Goal: Task Accomplishment & Management: Complete application form

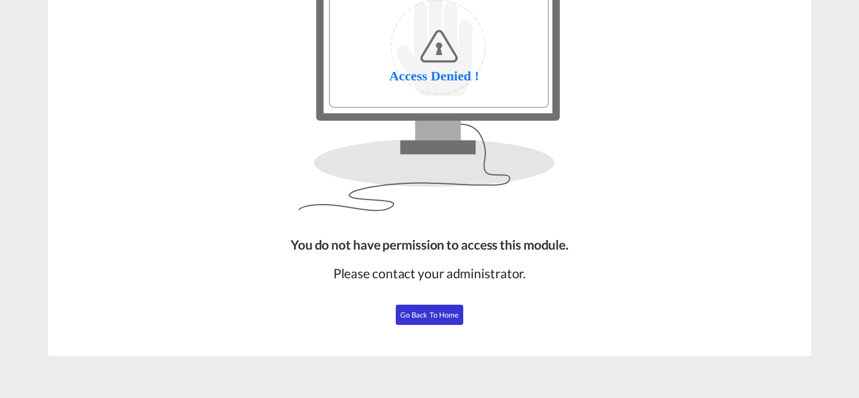
click at [421, 315] on span "Go Back to Home" at bounding box center [429, 314] width 59 height 9
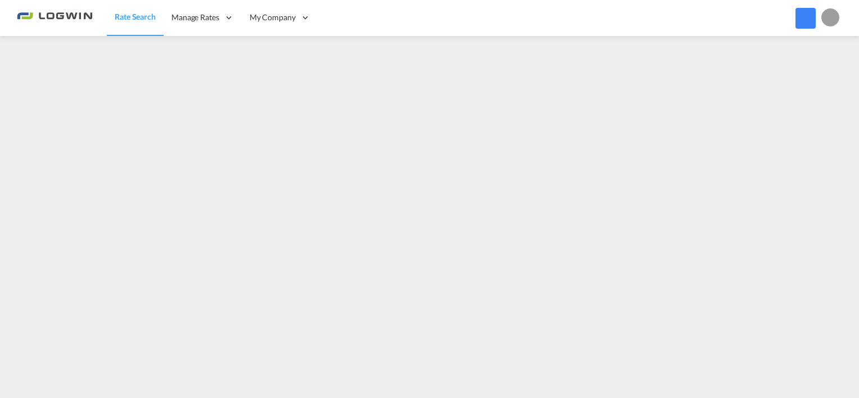
scroll to position [93, 0]
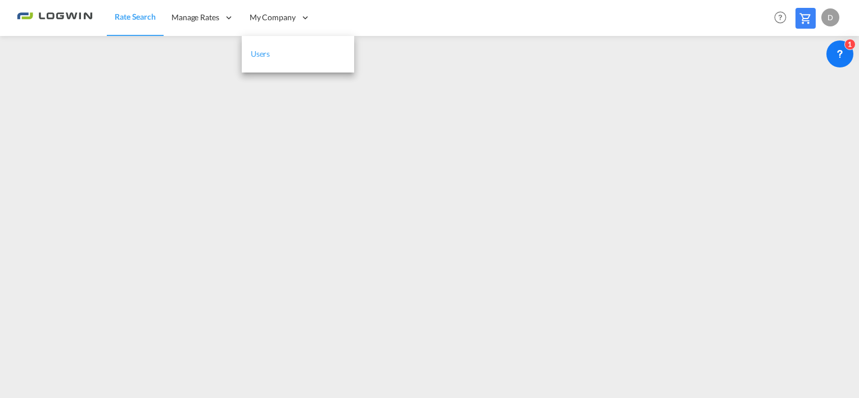
click at [286, 58] on link "Users" at bounding box center [298, 54] width 112 height 37
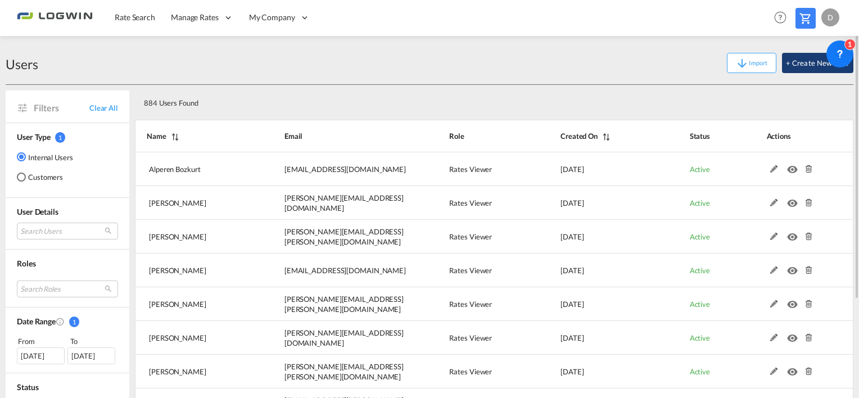
click at [797, 67] on button "+ Create New User" at bounding box center [817, 63] width 71 height 20
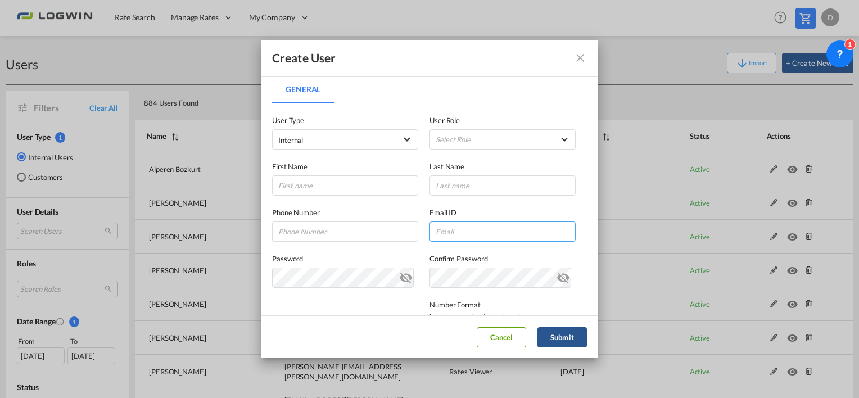
click at [459, 229] on input "General General ..." at bounding box center [503, 231] width 146 height 20
paste input "[PERSON_NAME][EMAIL_ADDRESS][PERSON_NAME][DOMAIN_NAME]"
click at [445, 230] on input "[PERSON_NAME][EMAIL_ADDRESS][PERSON_NAME][DOMAIN_NAME]" at bounding box center [503, 231] width 146 height 20
type input "[PERSON_NAME][EMAIL_ADDRESS][PERSON_NAME][DOMAIN_NAME]"
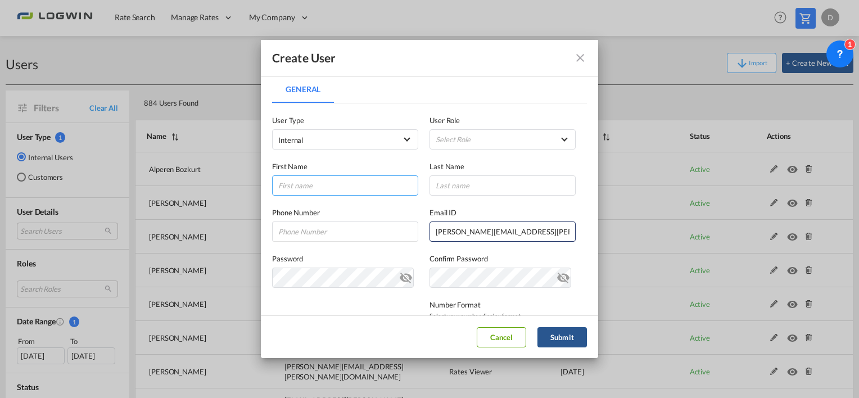
click at [313, 187] on input "General General ..." at bounding box center [345, 185] width 146 height 20
paste input "[PERSON_NAME]"
type input "[PERSON_NAME]"
click at [456, 229] on input "[PERSON_NAME][EMAIL_ADDRESS][PERSON_NAME][DOMAIN_NAME]" at bounding box center [503, 231] width 146 height 20
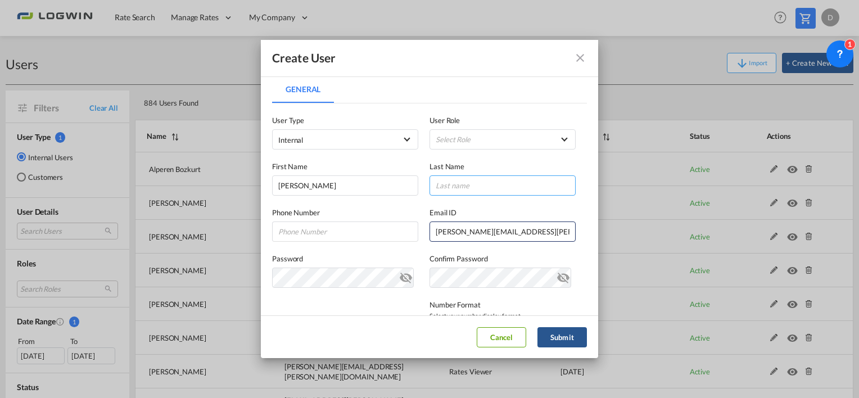
click at [446, 192] on input "General General ..." at bounding box center [503, 185] width 146 height 20
paste input "[PERSON_NAME]"
click at [432, 187] on input "[PERSON_NAME]" at bounding box center [503, 185] width 146 height 20
type input "Ssobottka"
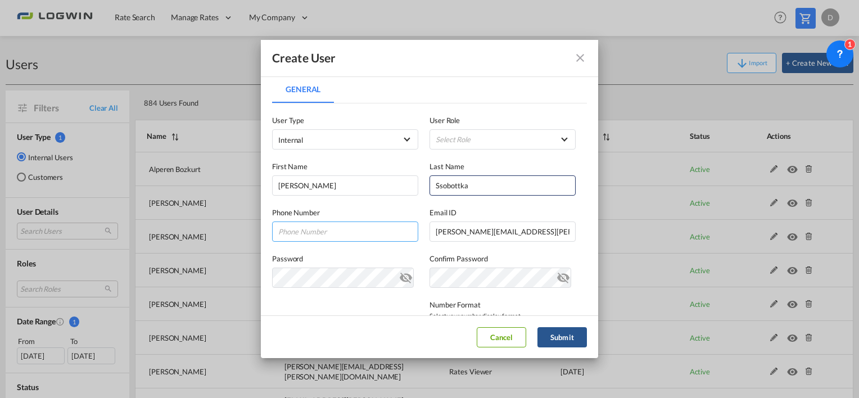
click at [295, 231] on input "General General ..." at bounding box center [345, 231] width 146 height 20
paste input "[PERSON_NAME]"
type input "[PERSON_NAME]"
drag, startPoint x: 326, startPoint y: 232, endPoint x: 227, endPoint y: 230, distance: 99.0
click at [227, 230] on div "Create User General General User Type Internal Internal Customer User Role Sele…" at bounding box center [429, 199] width 859 height 398
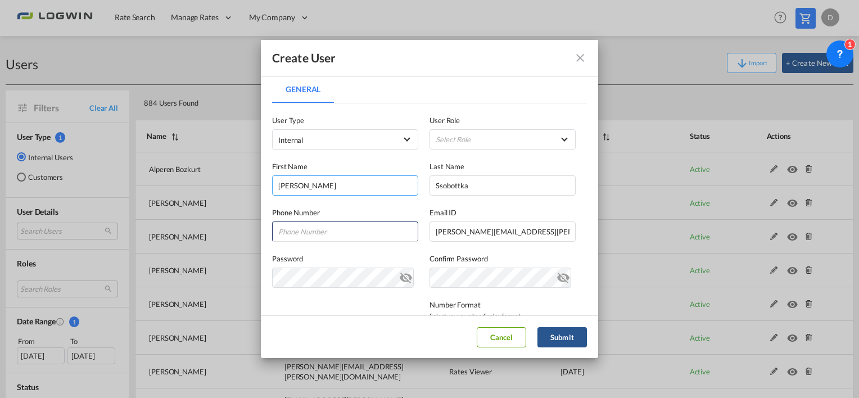
click at [282, 187] on input "[PERSON_NAME]" at bounding box center [345, 185] width 146 height 20
type input "[PERSON_NAME]"
click at [450, 146] on md-select "Select Role ADMIN GLOBAL Essentials Admin GLOBAL Essentials Manager GLOBAL Esse…" at bounding box center [503, 139] width 146 height 20
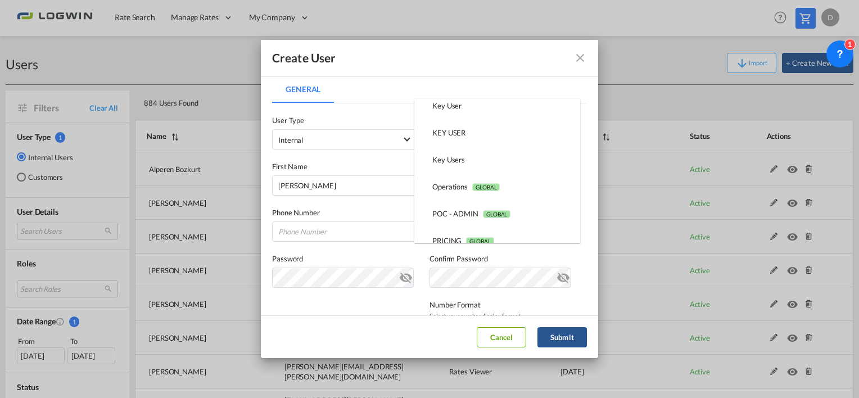
scroll to position [261, 0]
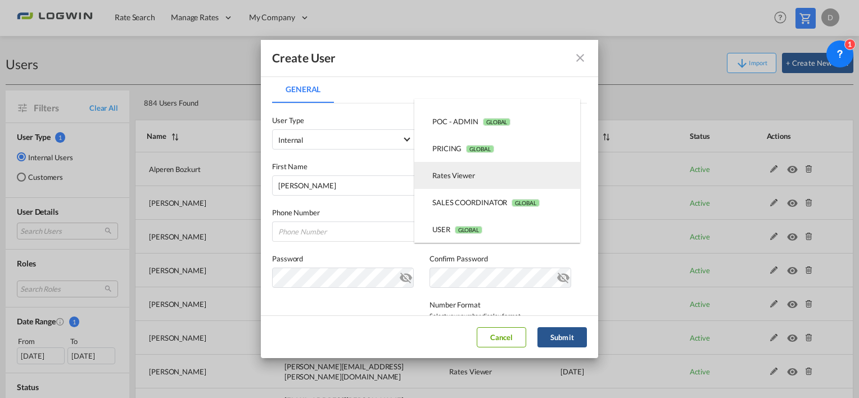
click at [504, 178] on md-option "Rates Viewer USER_DEFINED" at bounding box center [497, 175] width 166 height 27
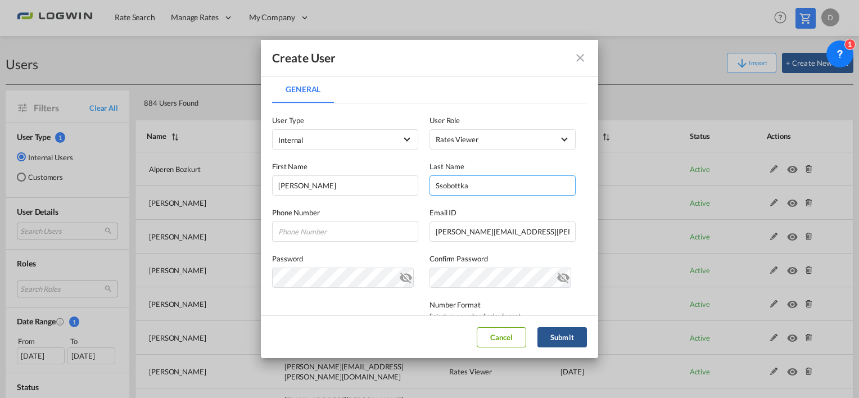
click at [446, 191] on input "Ssobottka" at bounding box center [503, 185] width 146 height 20
click at [406, 280] on md-icon "icon-eye-off" at bounding box center [405, 275] width 13 height 13
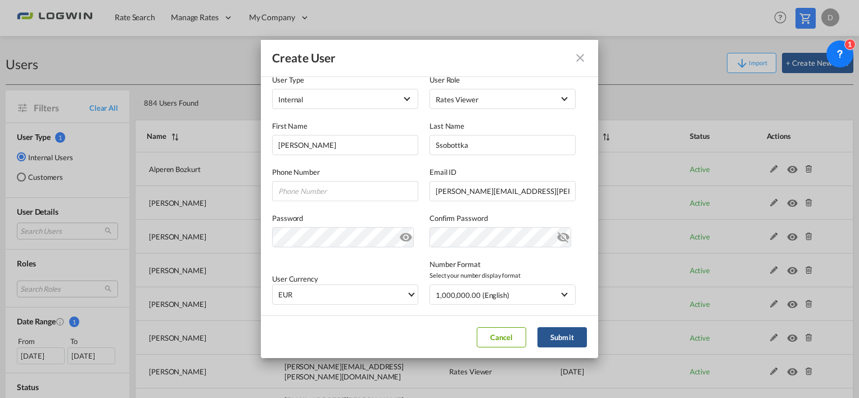
scroll to position [56, 0]
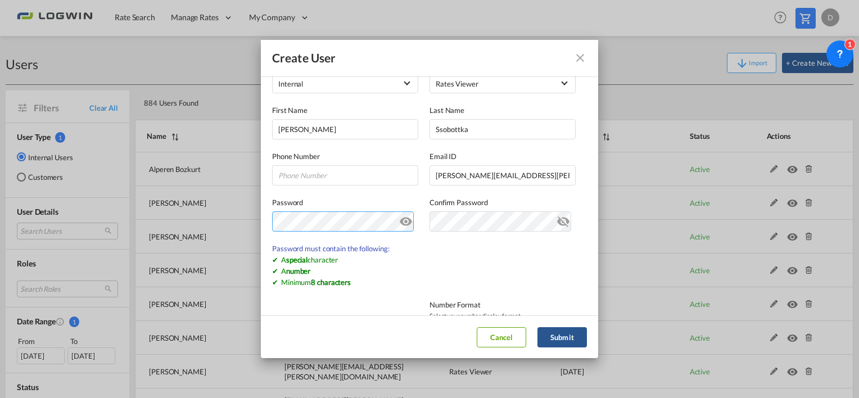
click at [245, 220] on div "Create User General General User Type Internal Internal Customer User Role Rate…" at bounding box center [429, 199] width 859 height 398
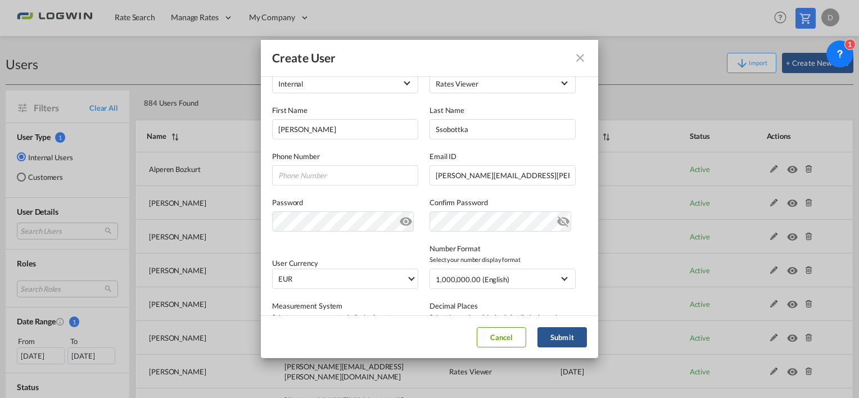
click at [412, 247] on div "User Currency EUR د.إ AED [GEOGRAPHIC_DATA] Dirham Af AFN Afghan afghani Lek AL…" at bounding box center [429, 260] width 315 height 57
click at [340, 272] on md-select-value "EUR" at bounding box center [347, 278] width 141 height 19
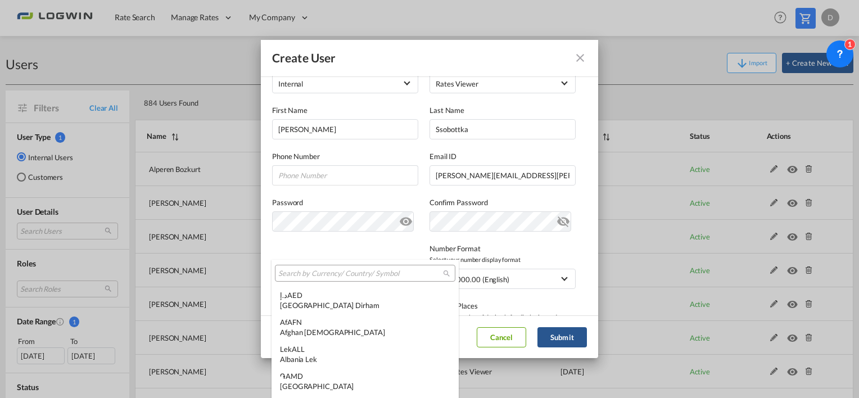
scroll to position [1129, 0]
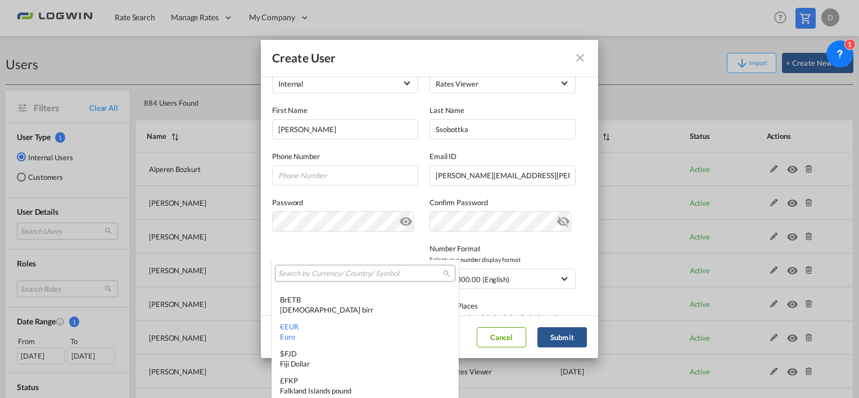
click at [325, 269] on input "search" at bounding box center [360, 274] width 165 height 10
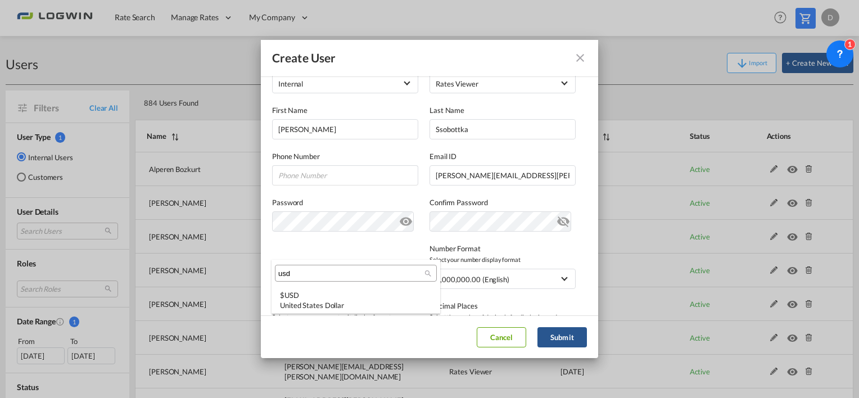
scroll to position [0, 0]
type input "usd"
click at [321, 291] on div "$ USD United States Dollar" at bounding box center [356, 300] width 152 height 20
click at [575, 338] on button "Submit" at bounding box center [561, 337] width 49 height 20
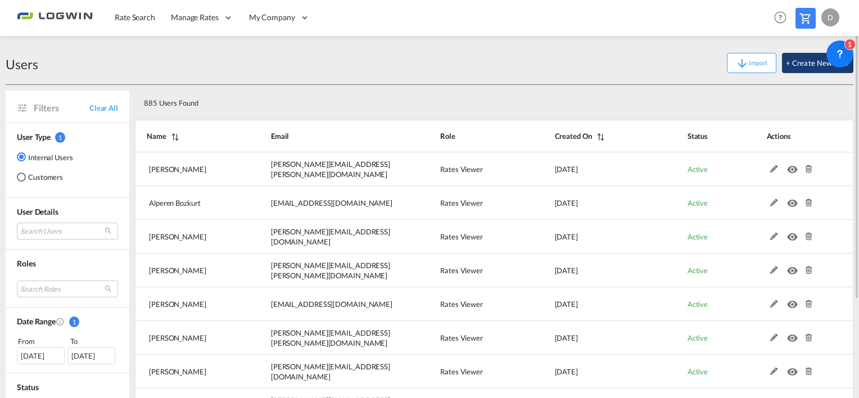
click at [796, 67] on button "+ Create New User" at bounding box center [817, 63] width 71 height 20
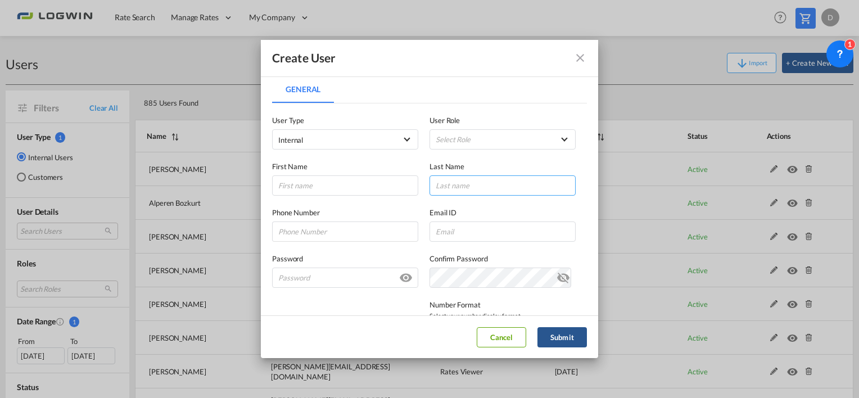
type input "[PERSON_NAME][EMAIL_ADDRESS][DOMAIN_NAME]"
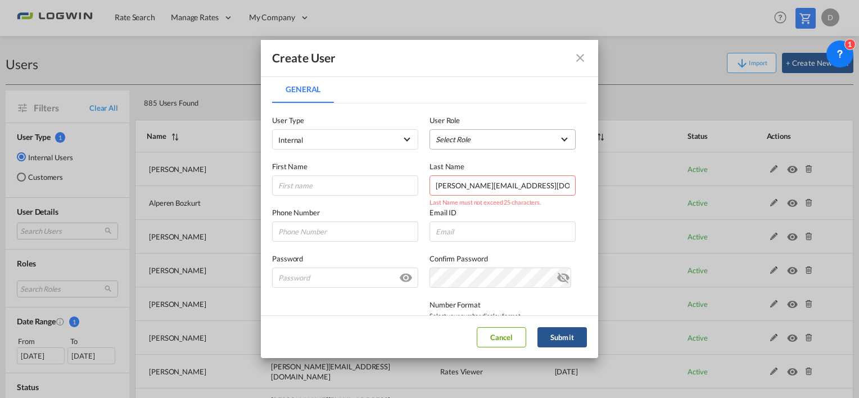
click at [467, 145] on md-select "Select Role ADMIN GLOBAL Essentials Admin GLOBAL Essentials Manager GLOBAL Esse…" at bounding box center [503, 139] width 146 height 20
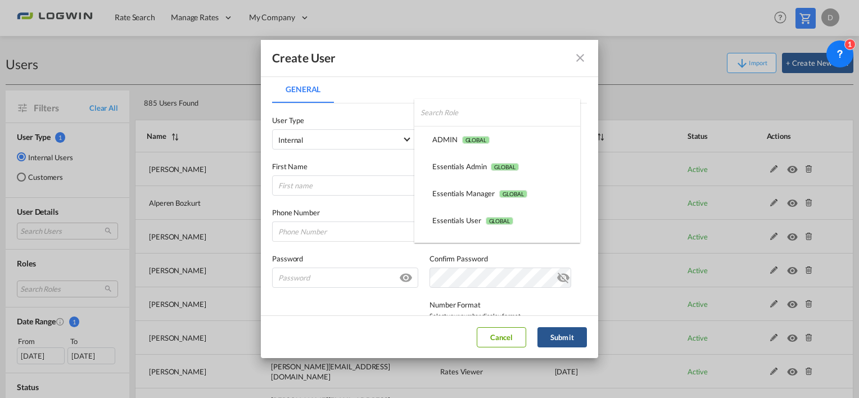
scroll to position [261, 0]
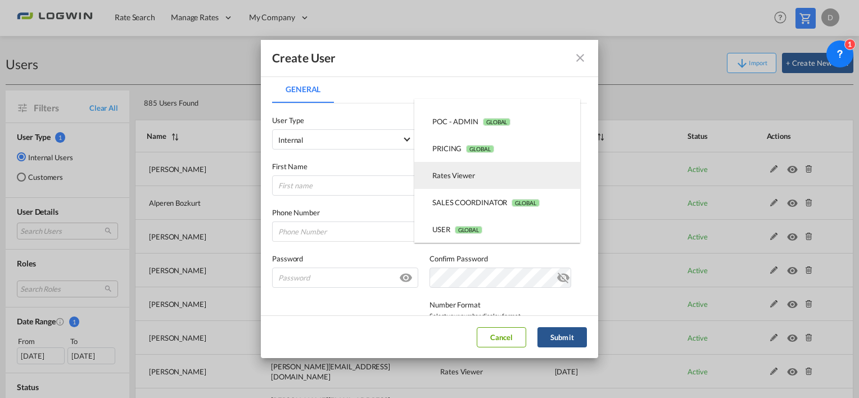
click at [495, 175] on md-option "Rates Viewer USER_DEFINED" at bounding box center [497, 175] width 166 height 27
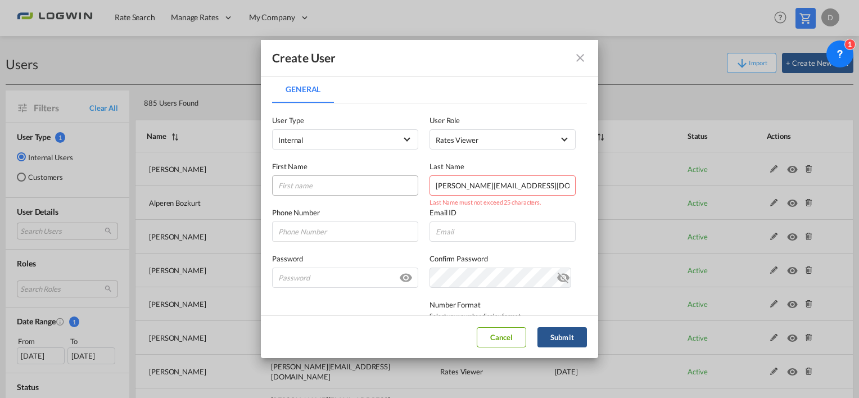
drag, startPoint x: 536, startPoint y: 191, endPoint x: 290, endPoint y: 191, distance: 246.2
click at [290, 191] on div "First Name Last Name [PERSON_NAME][EMAIL_ADDRESS][DOMAIN_NAME] Last Name must n…" at bounding box center [429, 173] width 315 height 46
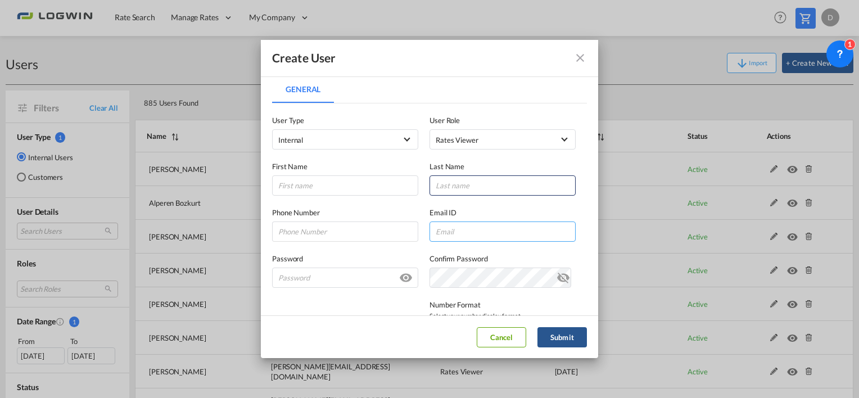
click at [472, 224] on input "General General ..." at bounding box center [503, 231] width 146 height 20
paste input "[PERSON_NAME][EMAIL_ADDRESS][DOMAIN_NAME]"
type input "[PERSON_NAME][EMAIL_ADDRESS][DOMAIN_NAME]"
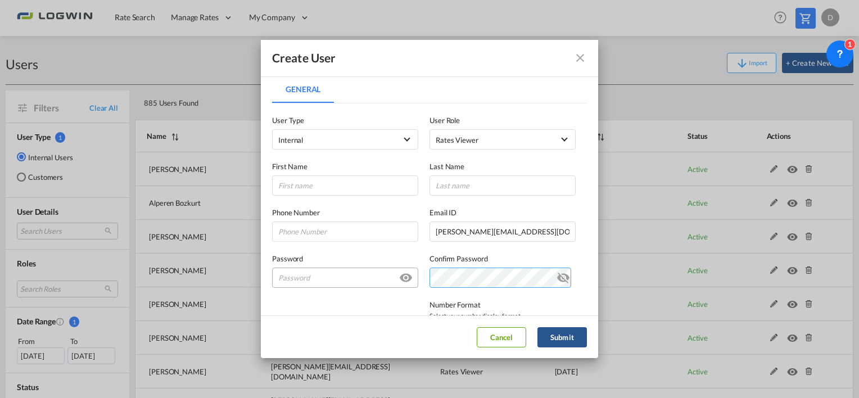
click at [353, 271] on div "Password Password must contain the following: A special character A number Mini…" at bounding box center [429, 265] width 315 height 46
click at [326, 279] on input "General General ..." at bounding box center [345, 278] width 146 height 20
click at [300, 182] on input "General General ..." at bounding box center [345, 185] width 146 height 20
type input "[PERSON_NAME]"
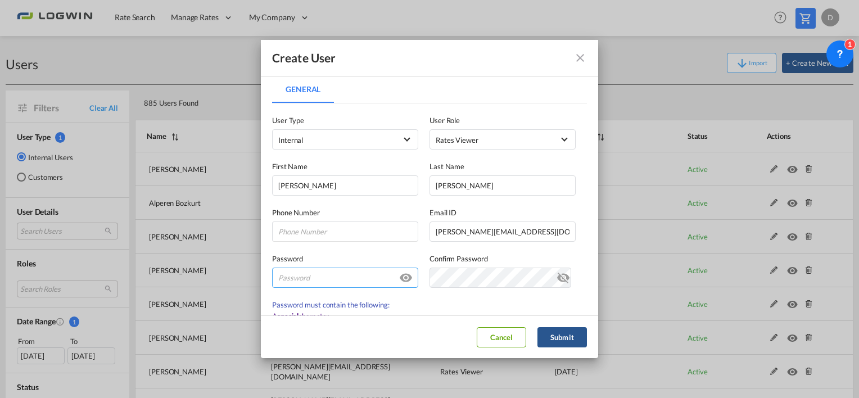
click at [299, 275] on input "General General ..." at bounding box center [345, 278] width 146 height 20
drag, startPoint x: 268, startPoint y: 281, endPoint x: 252, endPoint y: 281, distance: 15.7
click at [252, 281] on div "Create User General General User Type Internal Internal Customer User Role Rate…" at bounding box center [429, 199] width 859 height 398
type input "[PERSON_NAME]#1"
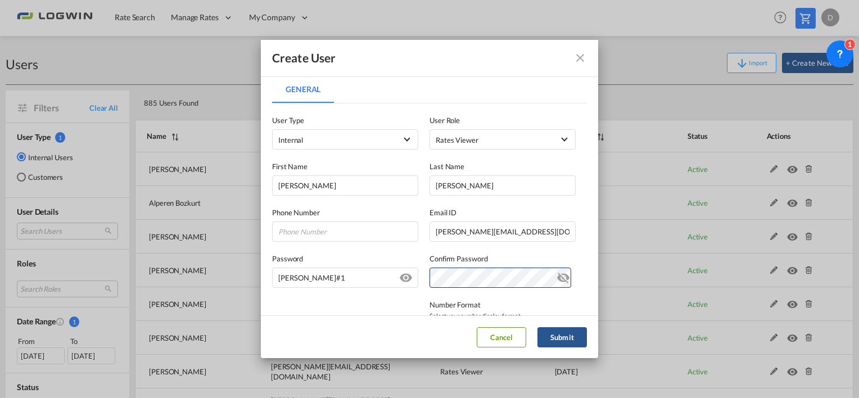
click at [375, 302] on div "User Currency EUR د.إ AED [GEOGRAPHIC_DATA] Dirham Af AFN Afghan afghani Lek AL…" at bounding box center [429, 316] width 315 height 57
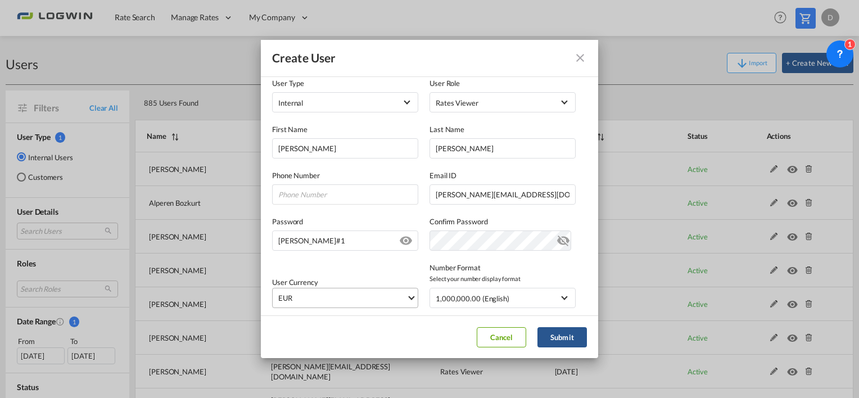
scroll to position [56, 0]
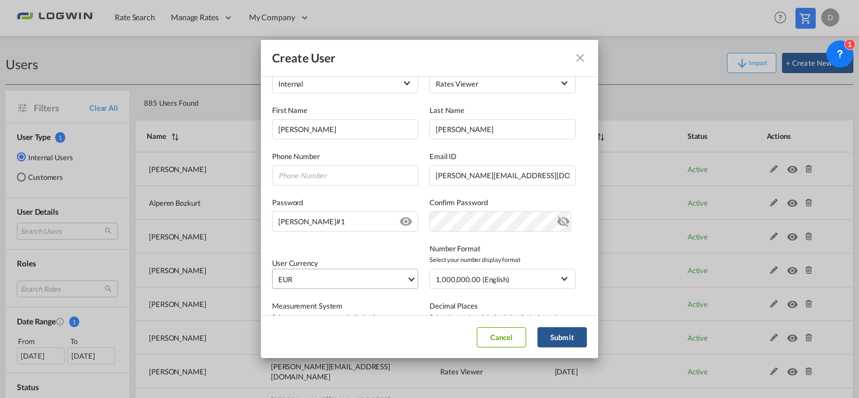
click at [316, 283] on span "EUR" at bounding box center [342, 279] width 128 height 11
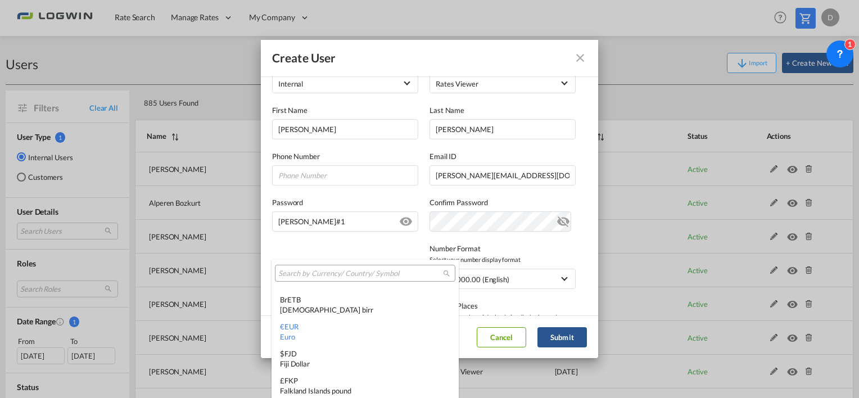
click at [331, 274] on input "search" at bounding box center [360, 274] width 165 height 10
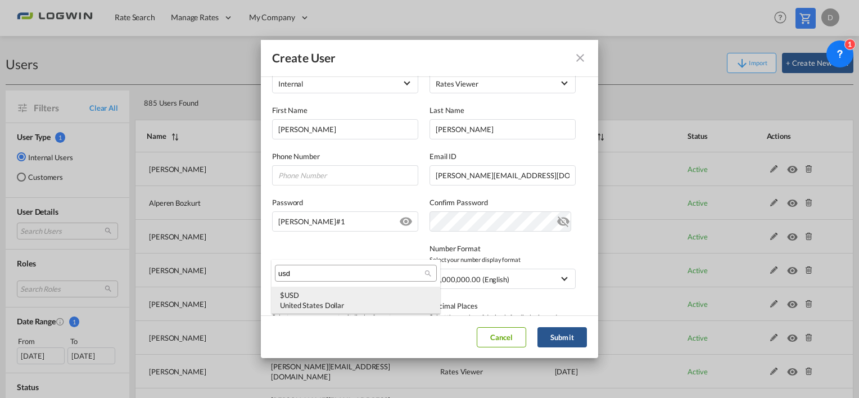
scroll to position [0, 0]
type input "usd"
click at [360, 299] on div "$ USD United States Dollar" at bounding box center [356, 300] width 152 height 20
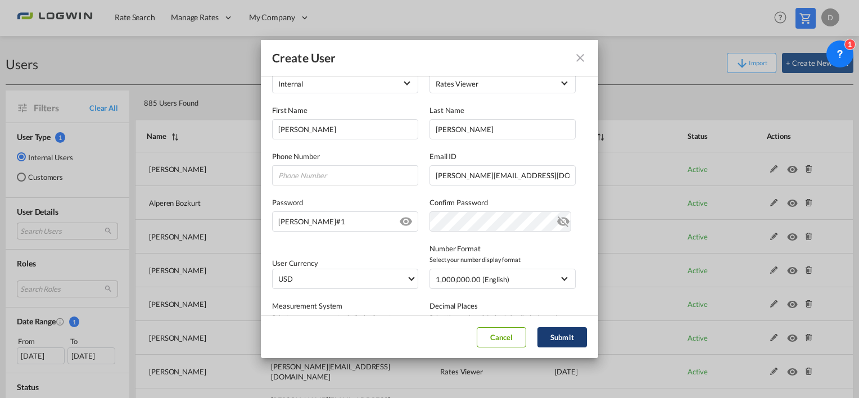
click at [571, 337] on button "Submit" at bounding box center [561, 337] width 49 height 20
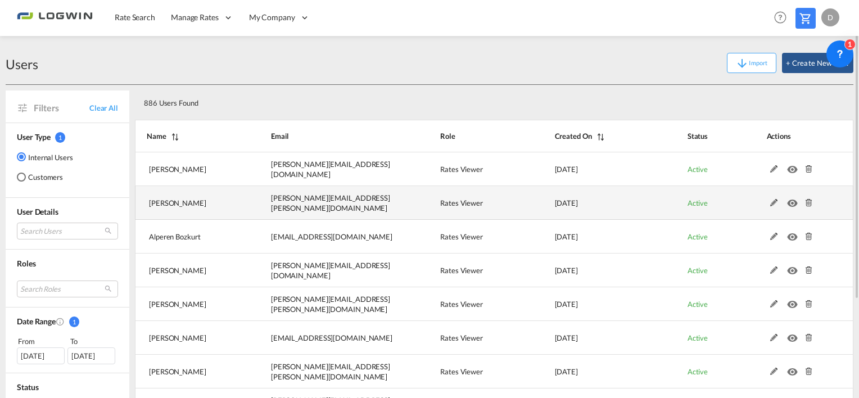
click at [777, 205] on md-icon at bounding box center [774, 203] width 15 height 8
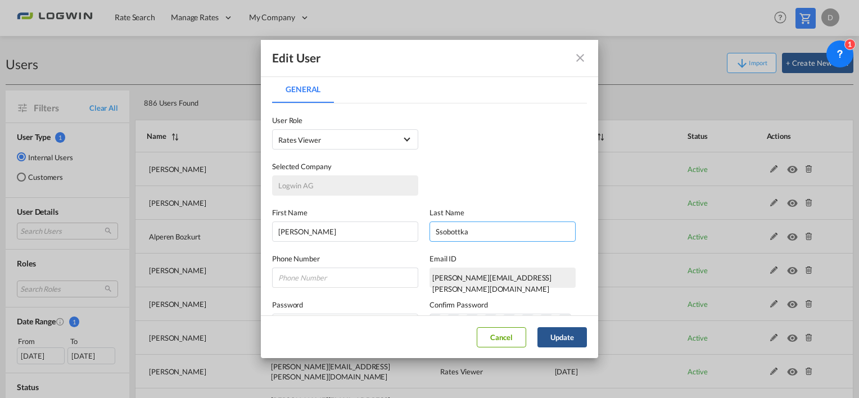
click at [438, 232] on input "Ssobottka" at bounding box center [503, 231] width 146 height 20
type input "[PERSON_NAME]"
click at [510, 196] on div "First Name [PERSON_NAME] Last Name [PERSON_NAME]" at bounding box center [429, 219] width 315 height 46
click at [560, 336] on button "Update" at bounding box center [561, 337] width 49 height 20
